Goal: Transaction & Acquisition: Purchase product/service

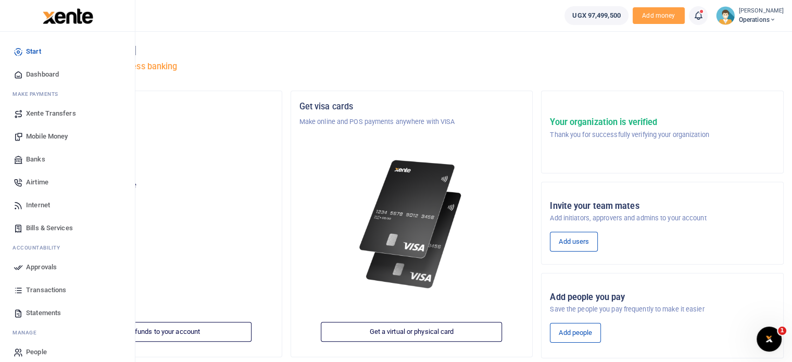
click at [57, 134] on span "Mobile Money" at bounding box center [47, 136] width 42 height 10
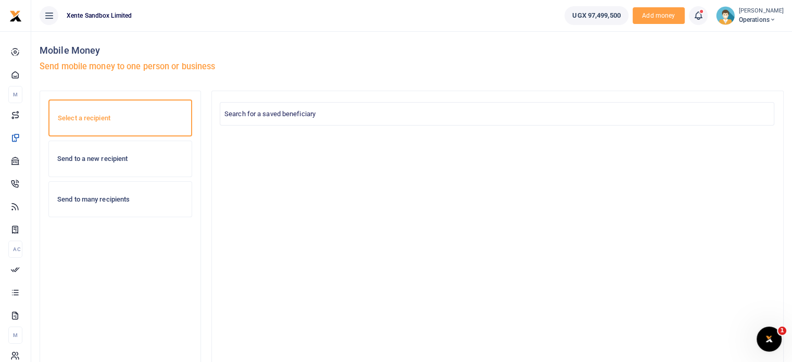
click at [111, 168] on div "Send to a new recipient" at bounding box center [120, 158] width 143 height 35
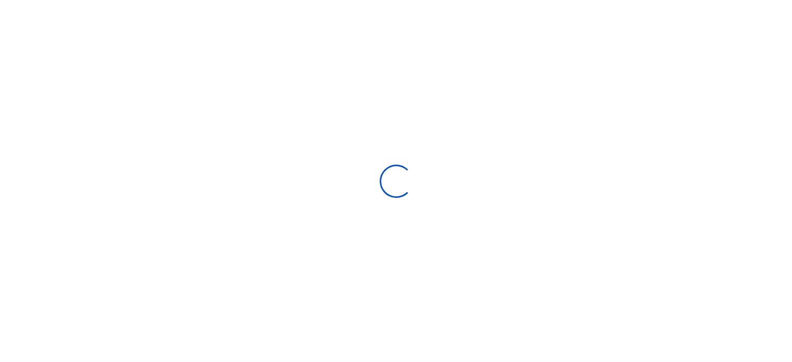
select select "Loading bundles"
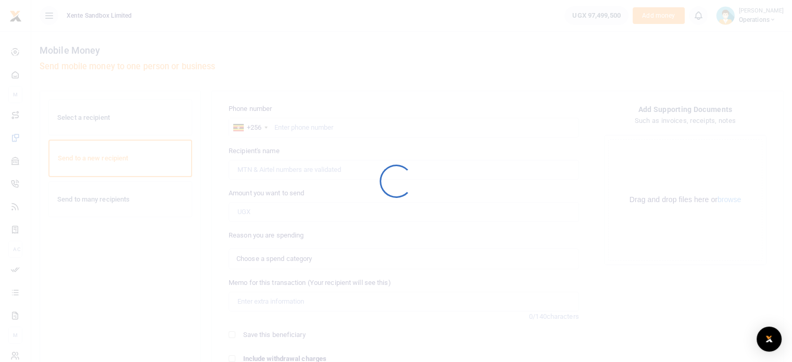
select select
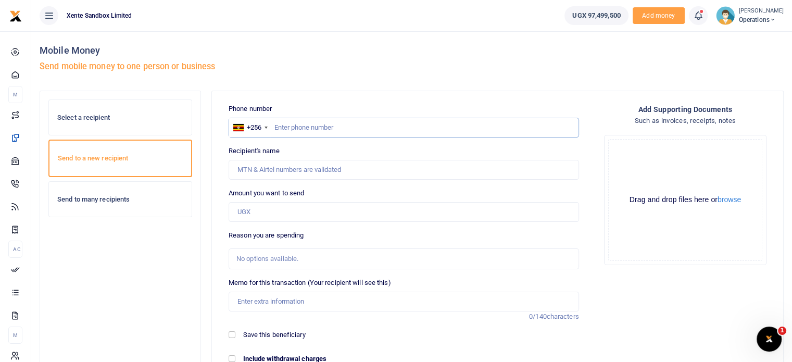
click at [303, 127] on input "text" at bounding box center [404, 128] width 350 height 20
type input "780855463"
type input "Edith Khainza"
type input "780855463"
click at [266, 129] on div "+256" at bounding box center [250, 127] width 42 height 19
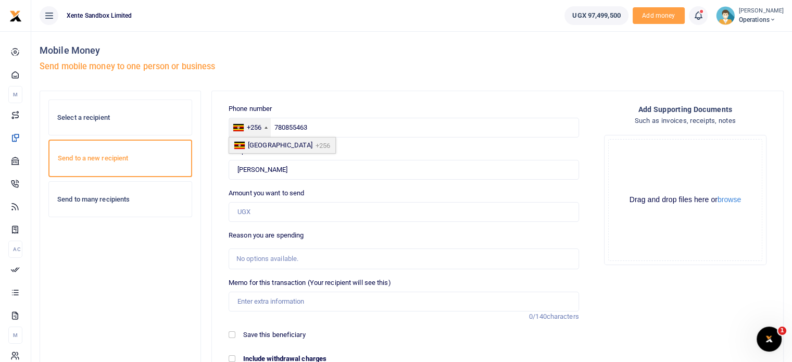
click at [266, 129] on div "+256" at bounding box center [250, 127] width 42 height 19
click at [346, 58] on div "Mobile Money Send mobile money to one person or business" at bounding box center [224, 60] width 368 height 59
click at [325, 162] on input "Found" at bounding box center [404, 170] width 350 height 20
click at [384, 211] on input "Amount you want to send" at bounding box center [404, 212] width 350 height 20
click at [294, 169] on input "Found" at bounding box center [404, 170] width 350 height 20
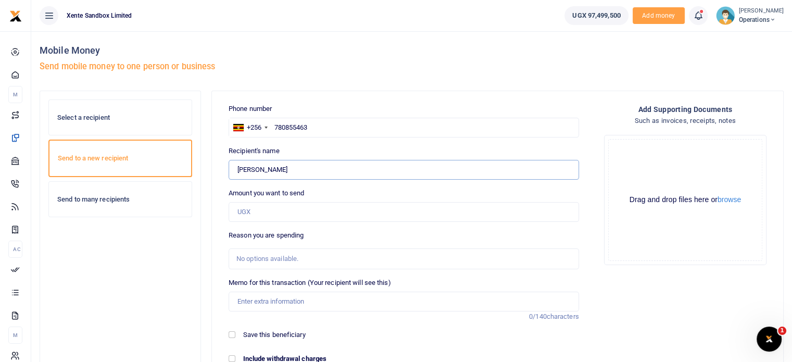
type input "Edith Khainza"
click at [287, 208] on input "Amount you want to send" at bounding box center [404, 212] width 350 height 20
type input "2,000"
click at [308, 256] on div "No options available." at bounding box center [400, 259] width 328 height 10
click at [315, 263] on div "No options available." at bounding box center [403, 258] width 349 height 11
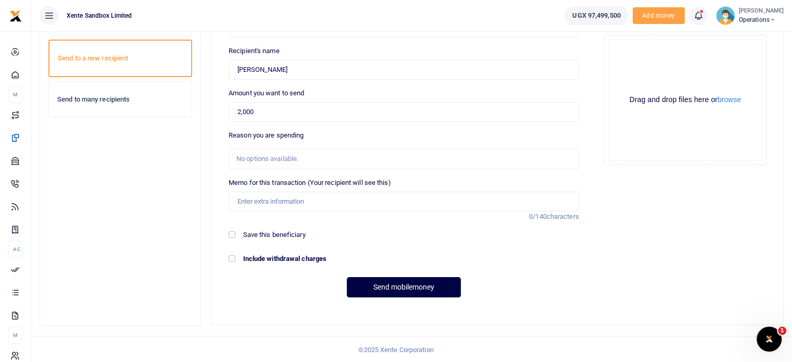
scroll to position [100, 0]
click at [321, 203] on input "Memo for this transaction (Your recipient will see this)" at bounding box center [404, 201] width 350 height 20
click at [347, 276] on button "Send mobilemoney" at bounding box center [404, 286] width 114 height 20
type input "t"
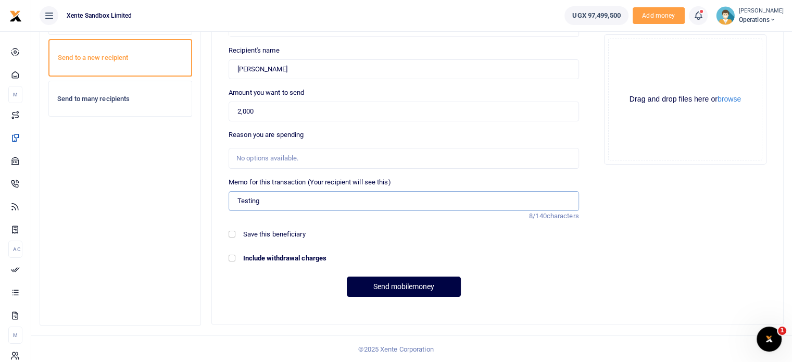
type input "Testing"
click at [230, 260] on input "Include withdrawal charges" at bounding box center [232, 258] width 7 height 7
checkbox input "true"
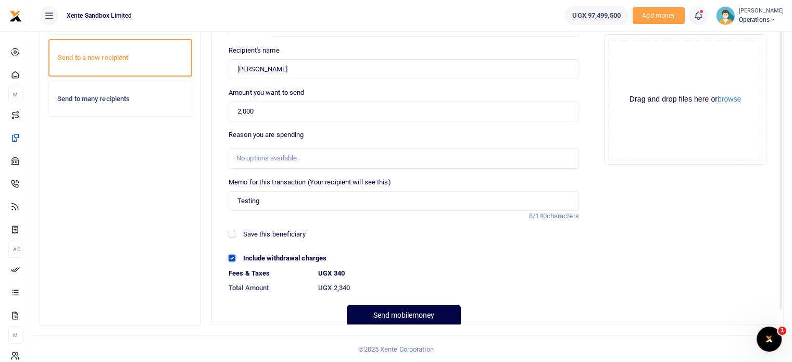
scroll to position [18, 0]
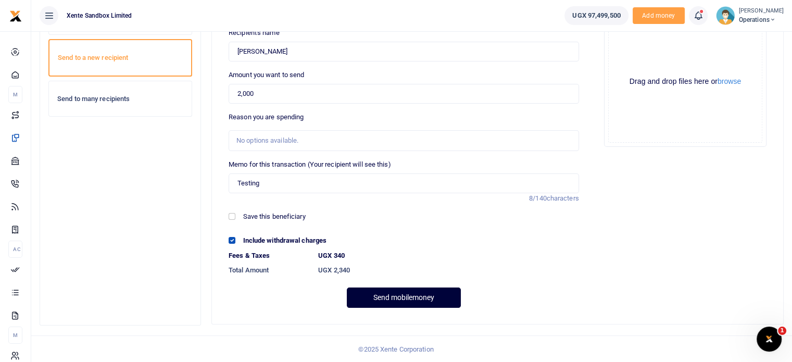
click at [410, 301] on button "Send mobilemoney" at bounding box center [404, 297] width 114 height 20
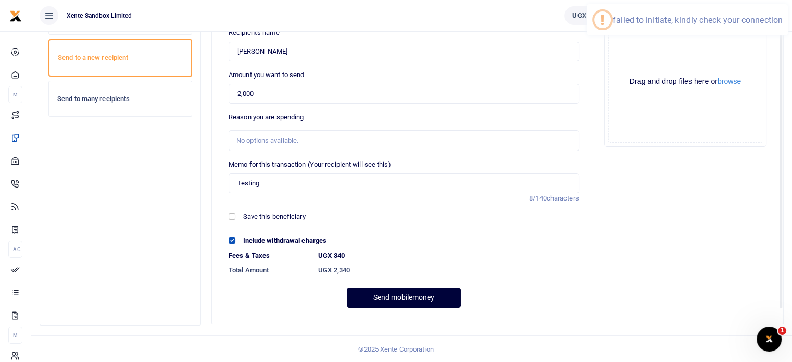
scroll to position [0, 0]
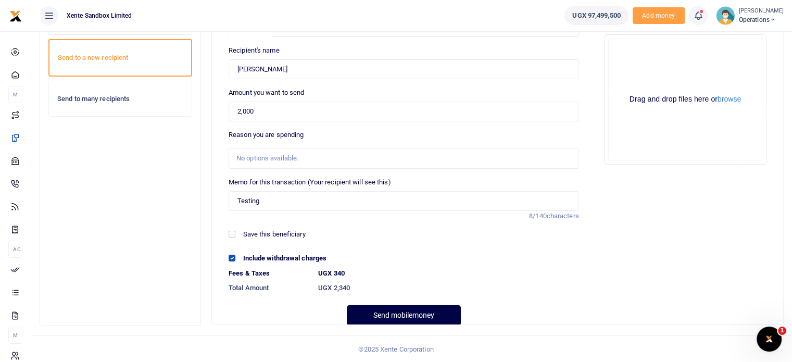
click at [236, 238] on div "Save this beneficiary" at bounding box center [404, 234] width 350 height 10
click at [234, 232] on input "Save this beneficiary" at bounding box center [232, 234] width 7 height 7
checkbox input "true"
click at [419, 310] on button "Send mobilemoney" at bounding box center [404, 315] width 114 height 20
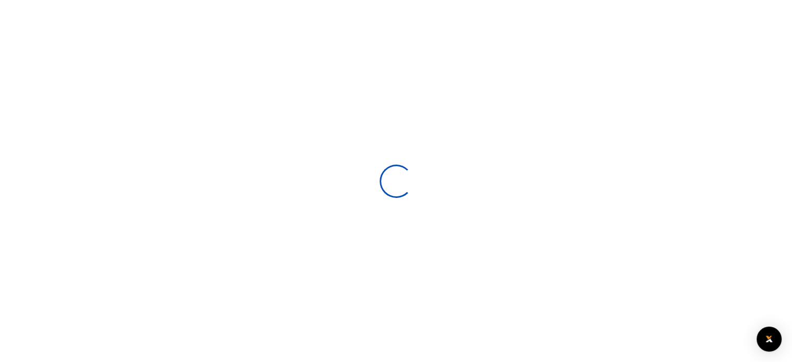
select select
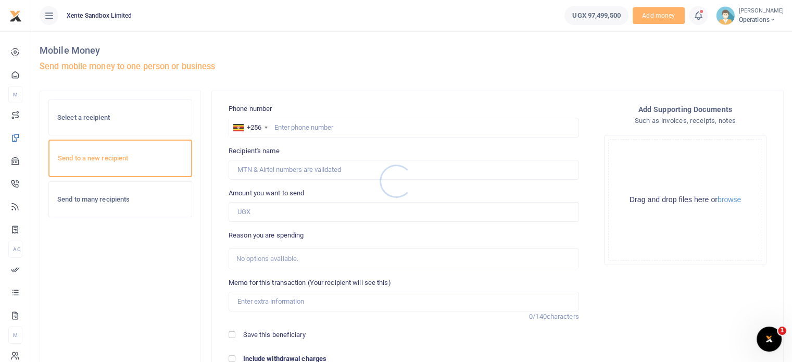
click at [301, 125] on div at bounding box center [396, 181] width 792 height 362
click at [301, 125] on input "text" at bounding box center [404, 128] width 350 height 20
type input "751772772"
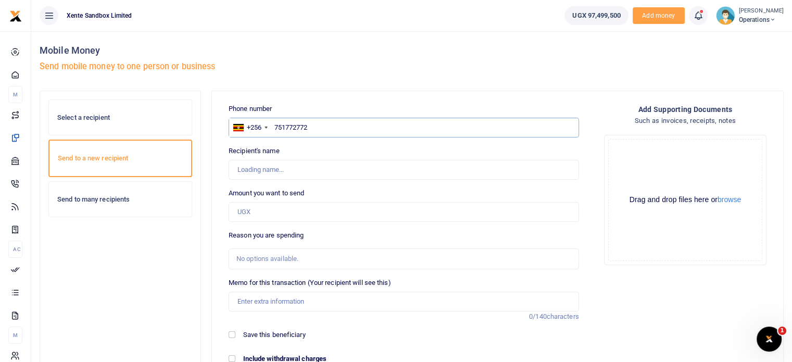
type input "[PERSON_NAME]"
type input "751772772"
click at [274, 213] on input "Amount you want to send" at bounding box center [404, 212] width 350 height 20
type input "2,000"
click at [287, 254] on div "No options available." at bounding box center [400, 259] width 328 height 10
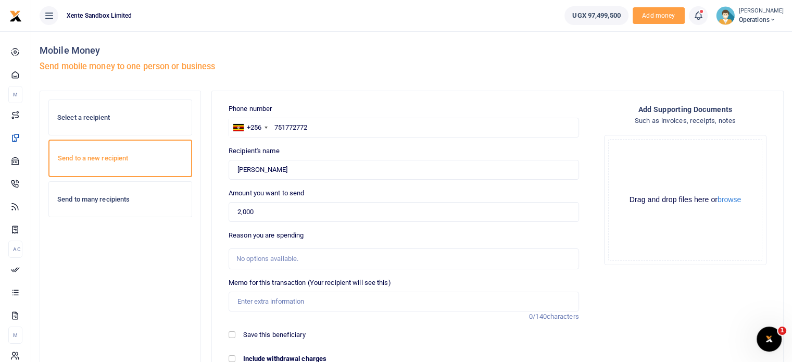
click at [281, 262] on div "No options available." at bounding box center [400, 259] width 328 height 10
click at [281, 308] on input "Memo for this transaction (Your recipient will see this)" at bounding box center [404, 302] width 350 height 20
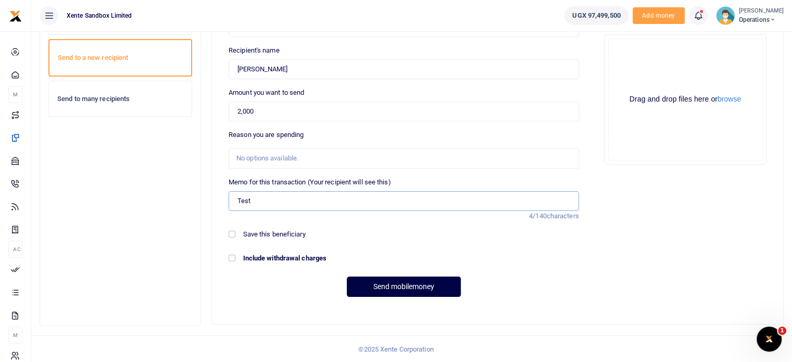
type input "Test"
click at [230, 231] on input "Save this beneficiary" at bounding box center [232, 234] width 7 height 7
checkbox input "true"
click at [230, 256] on input "Include withdrawal charges" at bounding box center [232, 258] width 7 height 7
checkbox input "true"
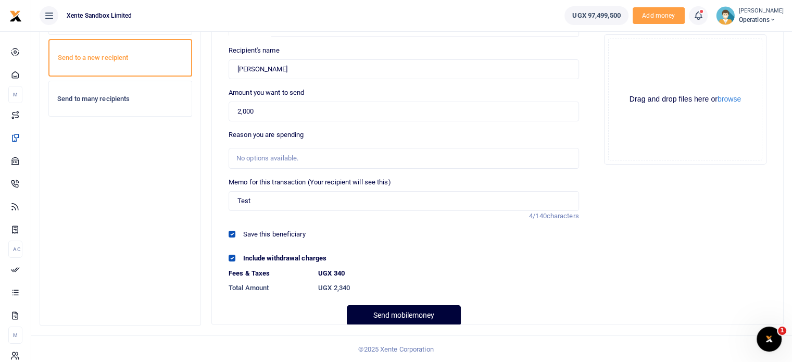
click at [410, 318] on button "Send mobilemoney" at bounding box center [404, 315] width 114 height 20
